Goal: Information Seeking & Learning: Learn about a topic

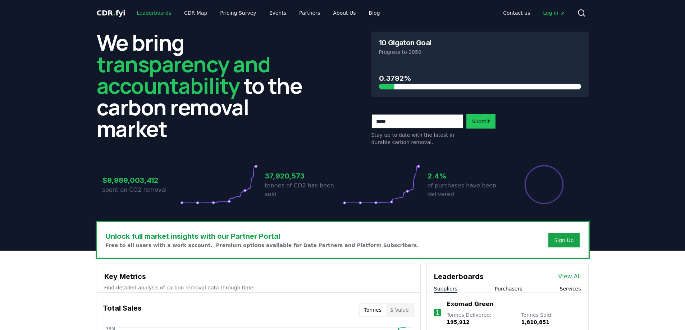
click at [142, 15] on link "Leaderboards" at bounding box center [154, 12] width 46 height 13
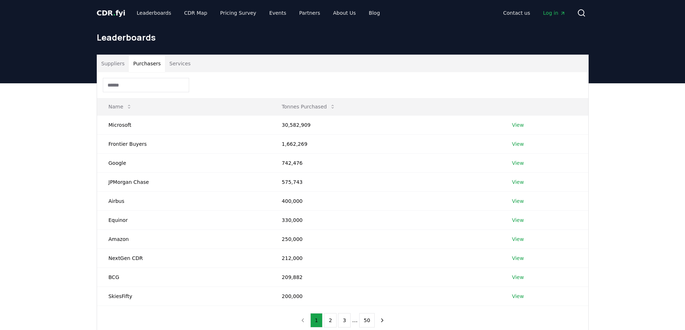
click at [147, 65] on button "Purchasers" at bounding box center [147, 63] width 36 height 17
click at [110, 10] on span "CDR . fyi" at bounding box center [111, 13] width 29 height 9
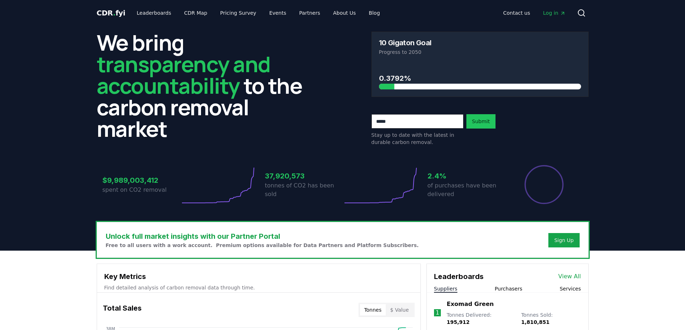
scroll to position [144, 0]
